Goal: Task Accomplishment & Management: Use online tool/utility

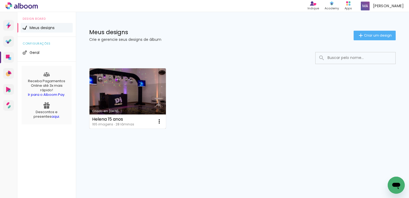
click at [160, 96] on link "Criado em 10/09/25" at bounding box center [128, 98] width 76 height 60
